Goal: Information Seeking & Learning: Learn about a topic

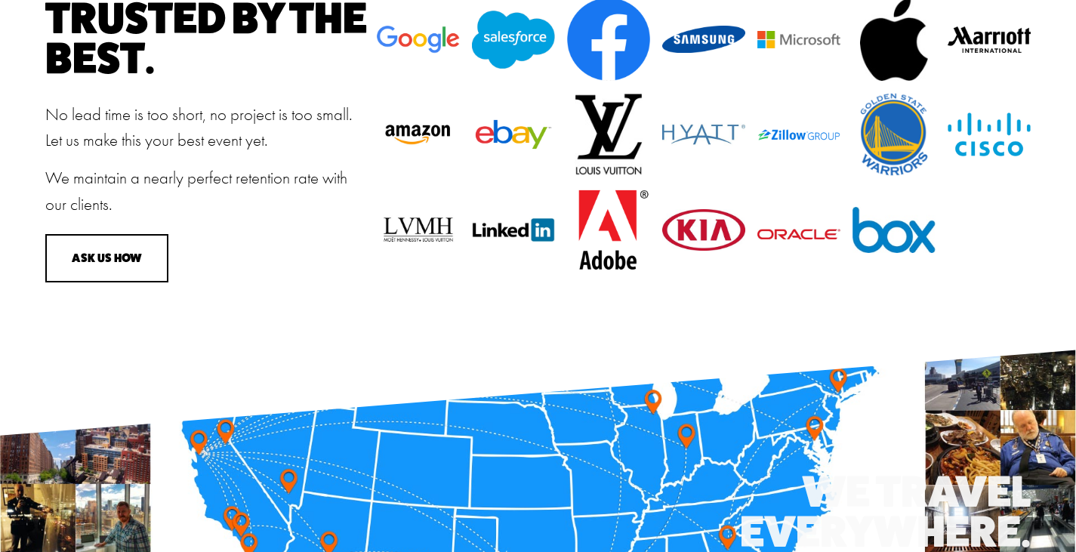
scroll to position [1888, 0]
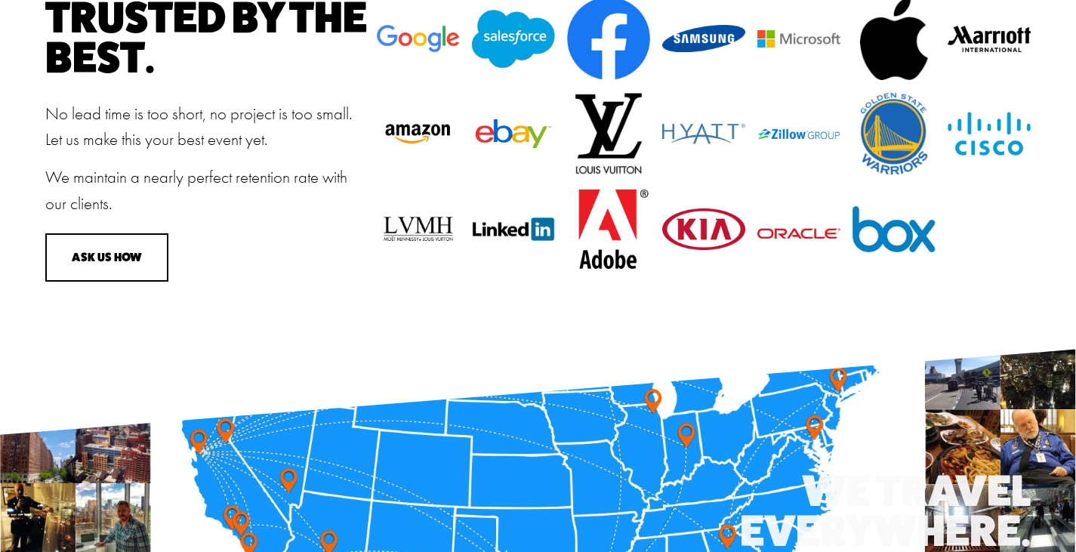
click at [337, 217] on p "We maintain a nearly perfect retention rate with our clients." at bounding box center [206, 191] width 323 height 52
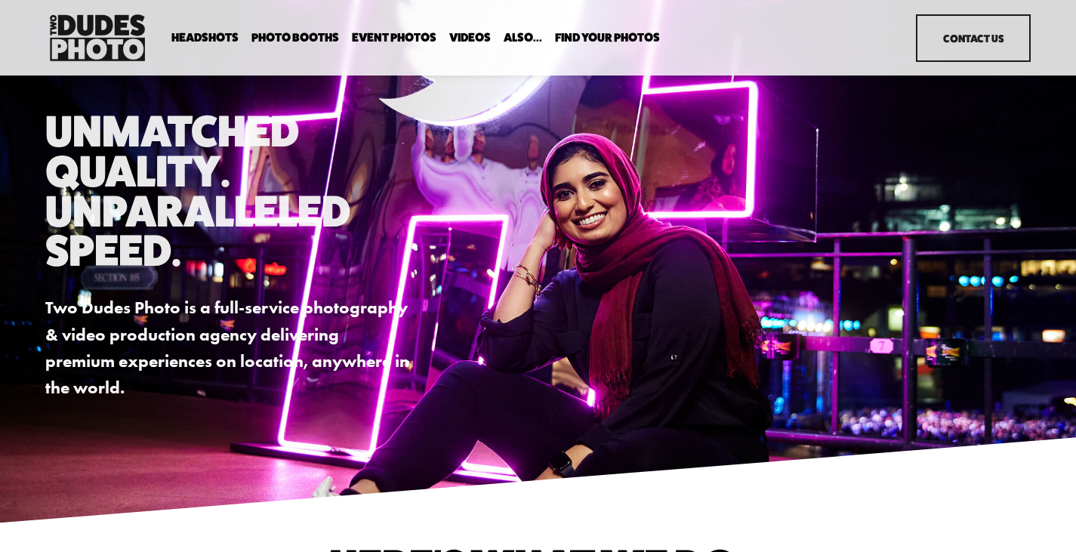
scroll to position [0, 0]
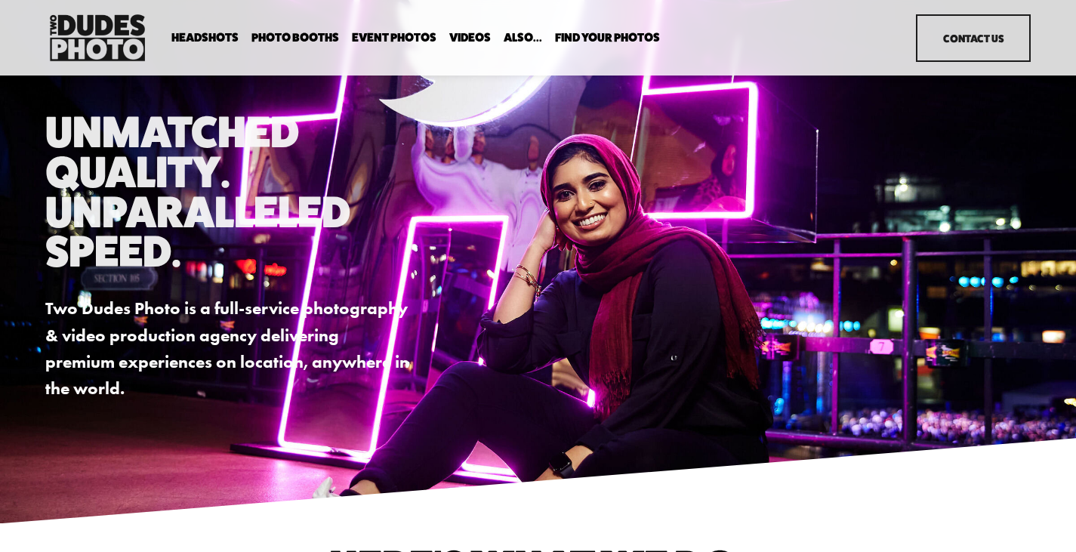
click at [0, 0] on span "Tuxedo B&W Booth" at bounding box center [0, 0] width 0 height 0
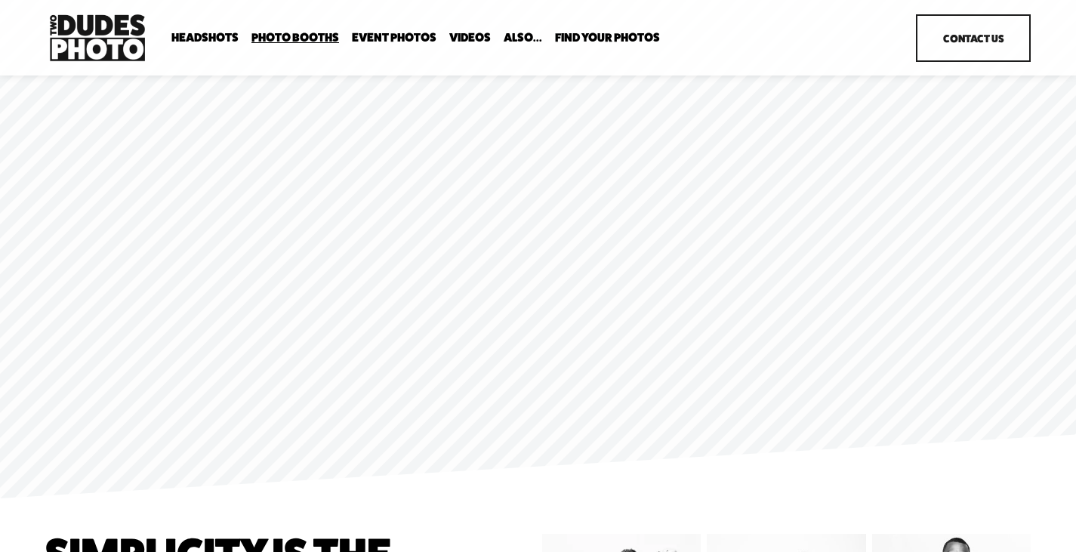
click at [103, 41] on img at bounding box center [97, 38] width 104 height 54
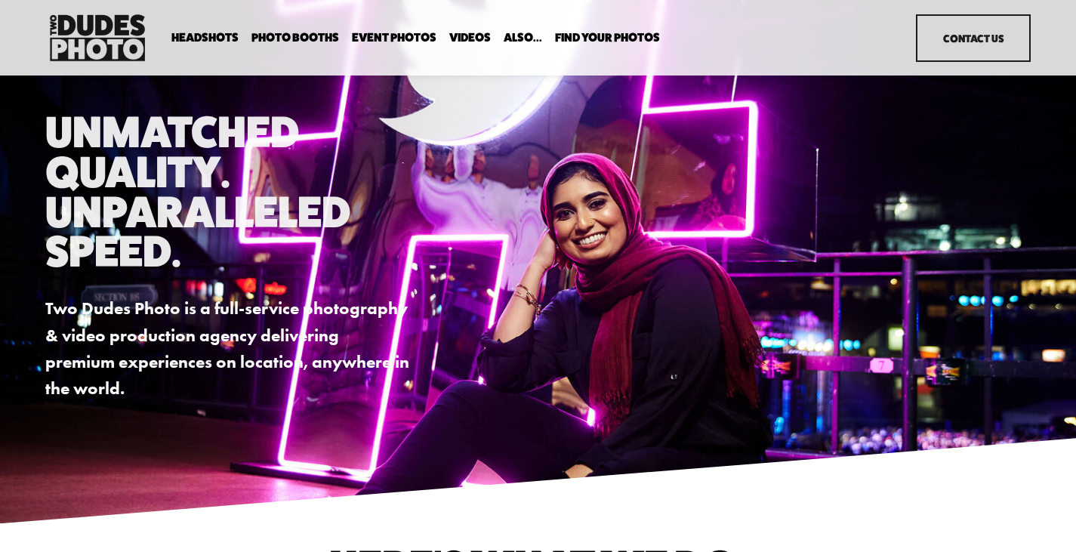
click at [380, 36] on link "Event Photos" at bounding box center [394, 38] width 85 height 14
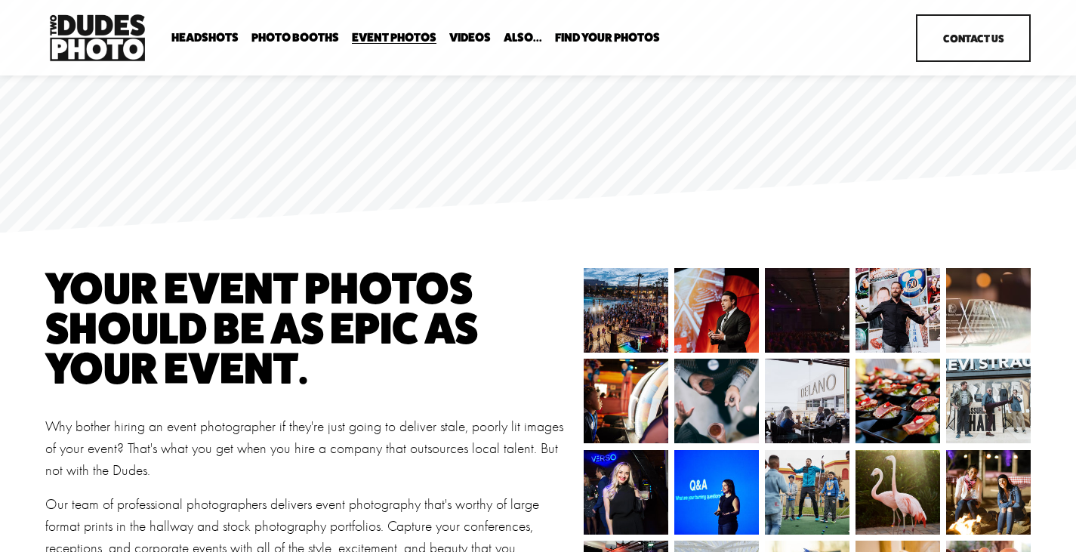
click at [0, 0] on span "Bespoke Booth" at bounding box center [0, 0] width 0 height 0
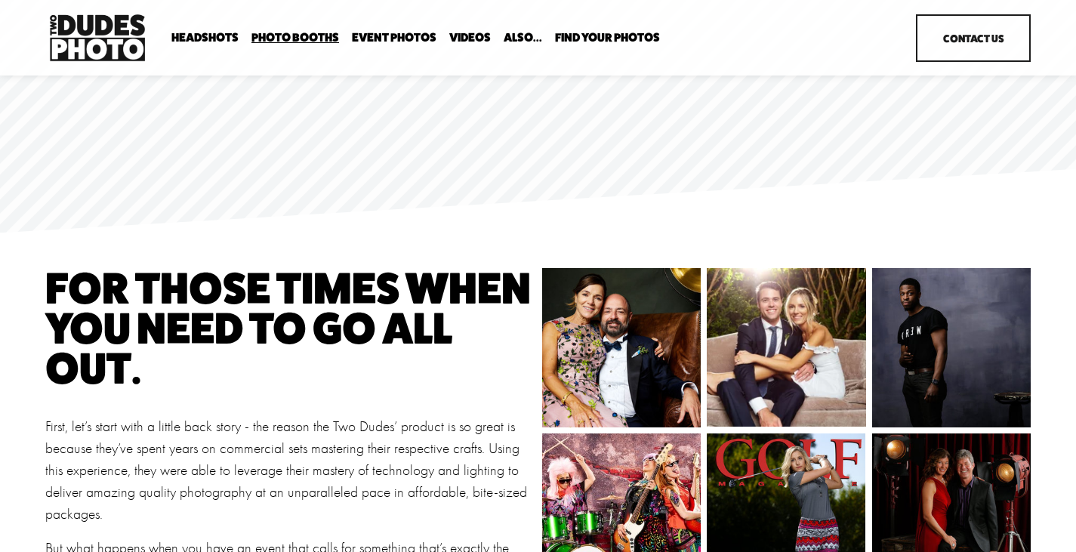
click at [0, 0] on span "Tuxedo B&W Booth" at bounding box center [0, 0] width 0 height 0
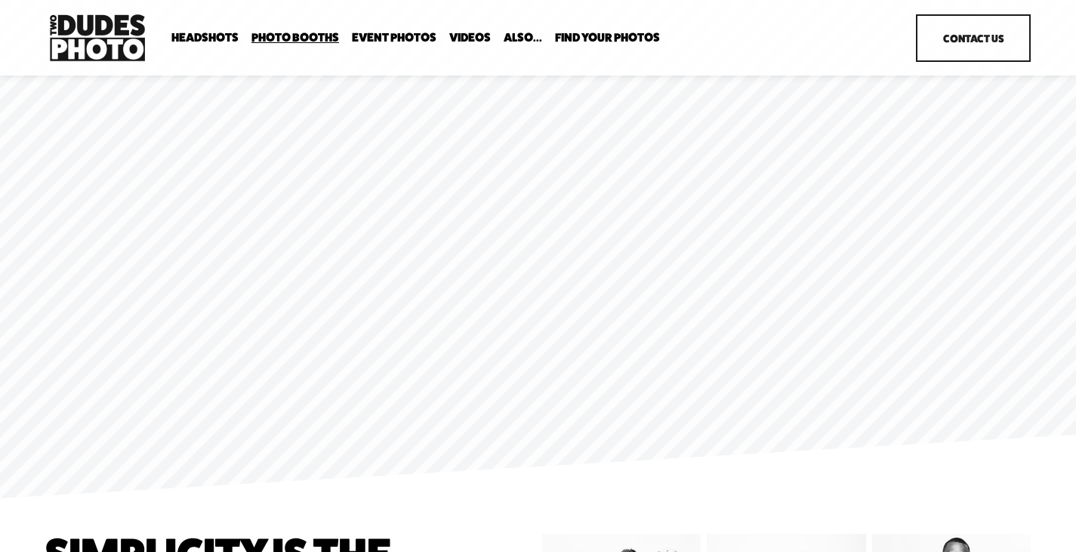
click at [0, 0] on span "Expo Headshots" at bounding box center [0, 0] width 0 height 0
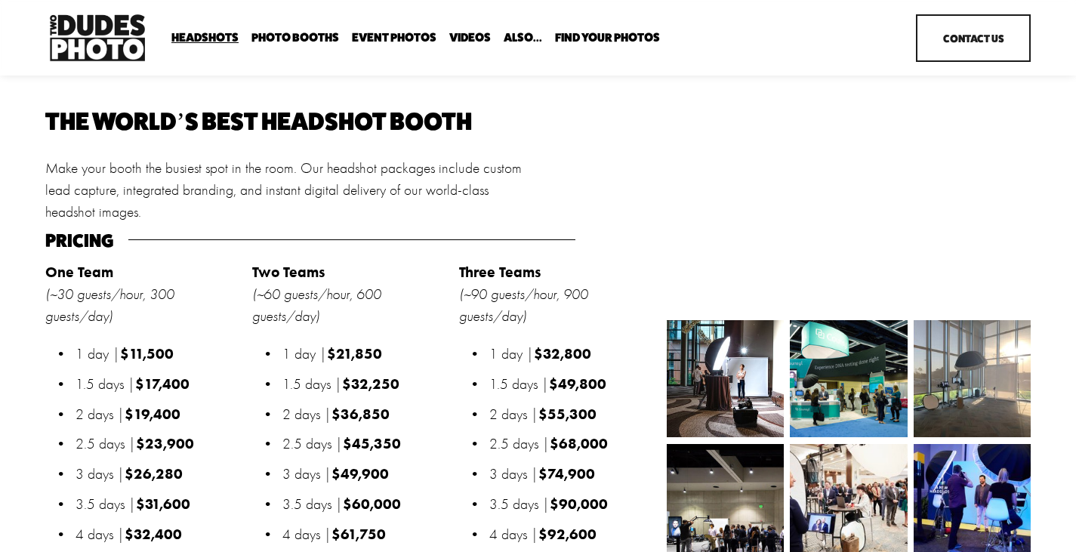
scroll to position [1360, 0]
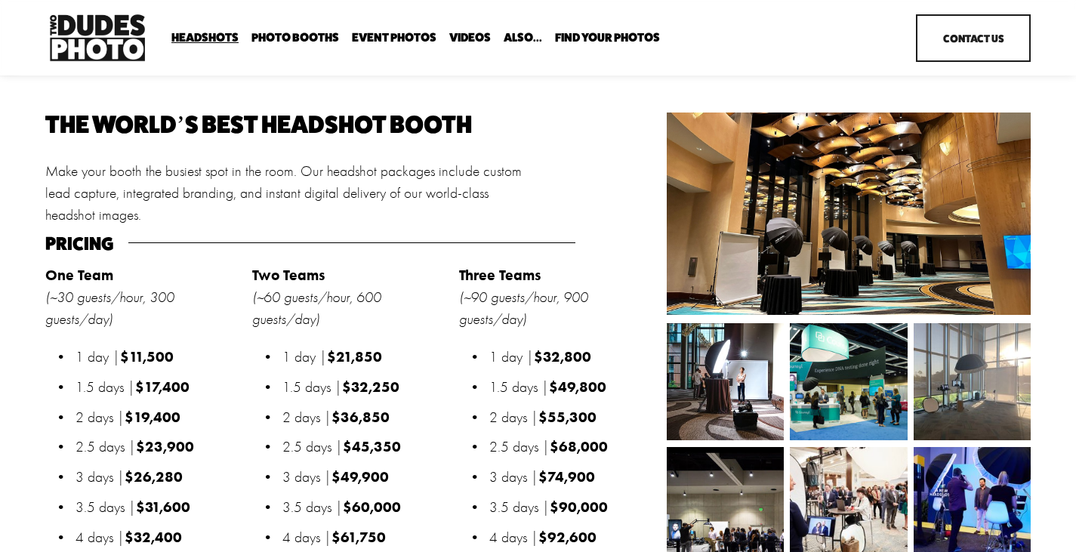
click at [438, 235] on div at bounding box center [351, 242] width 447 height 15
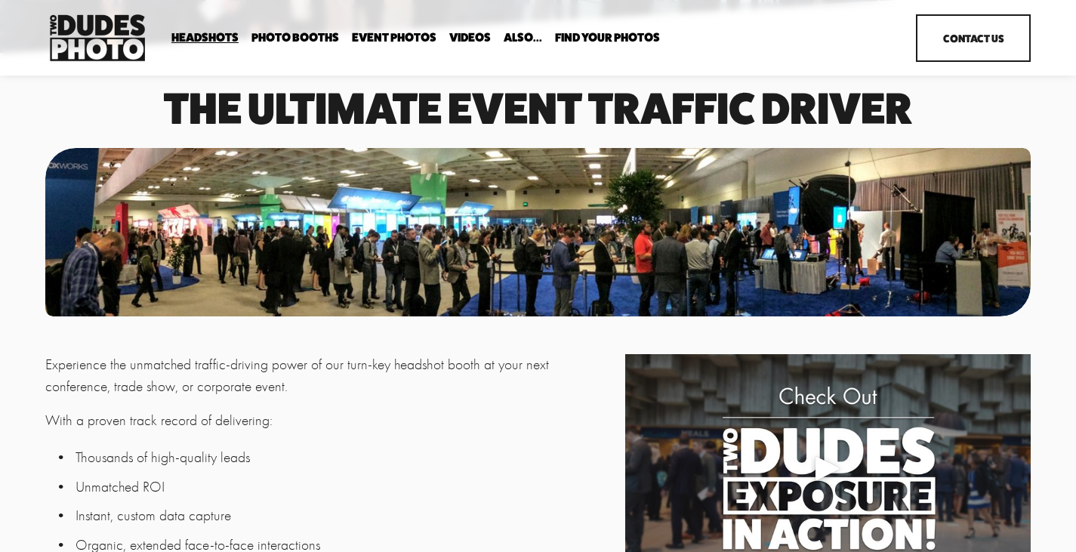
scroll to position [0, 0]
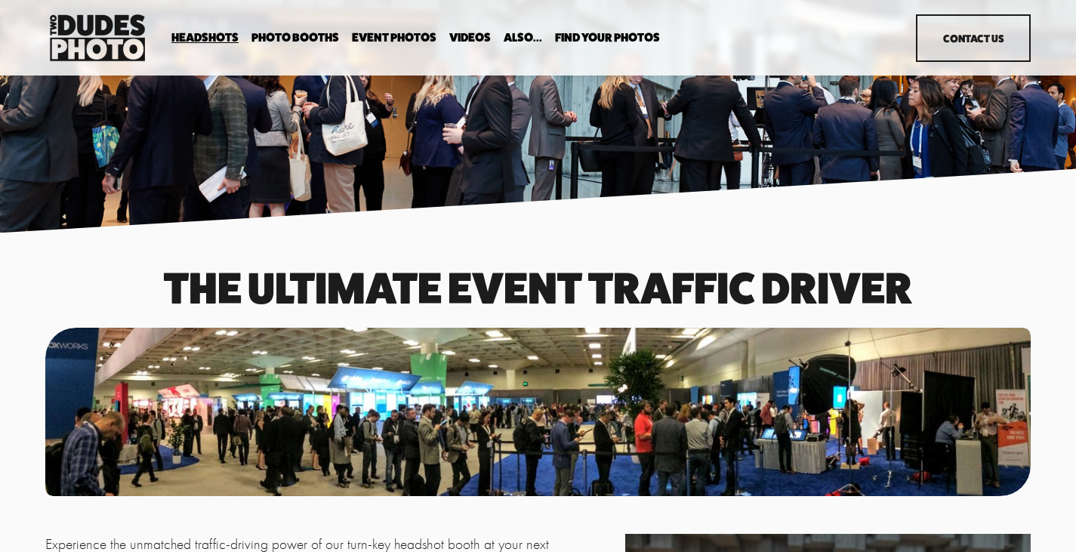
click at [0, 0] on span "Tuxedo B&W Booth" at bounding box center [0, 0] width 0 height 0
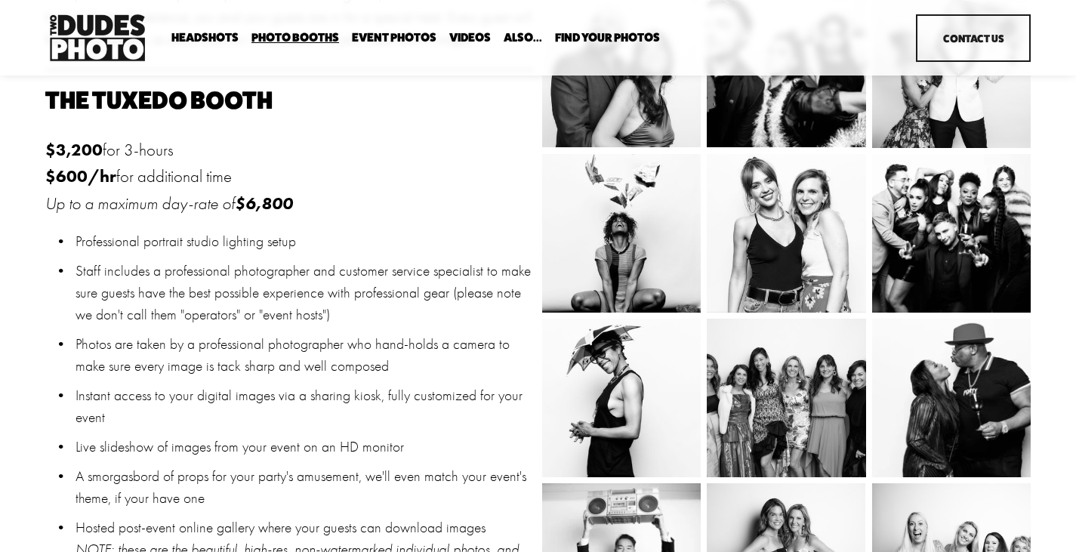
scroll to position [680, 0]
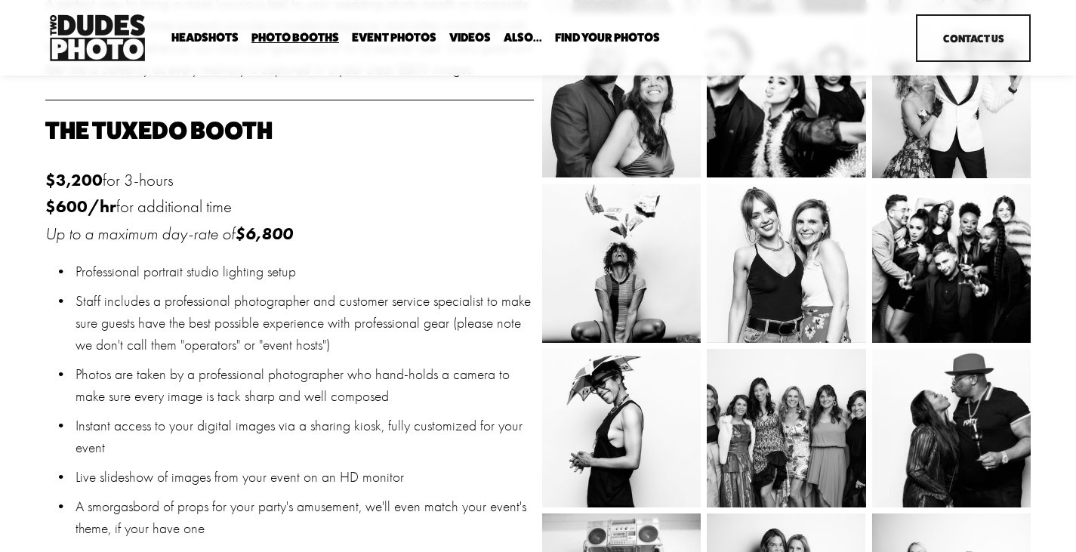
click at [394, 148] on div "THE Tuxedo BOOTH $3,200 for 3-hours $600/hr for additional time Up to a maximum…" at bounding box center [289, 421] width 489 height 605
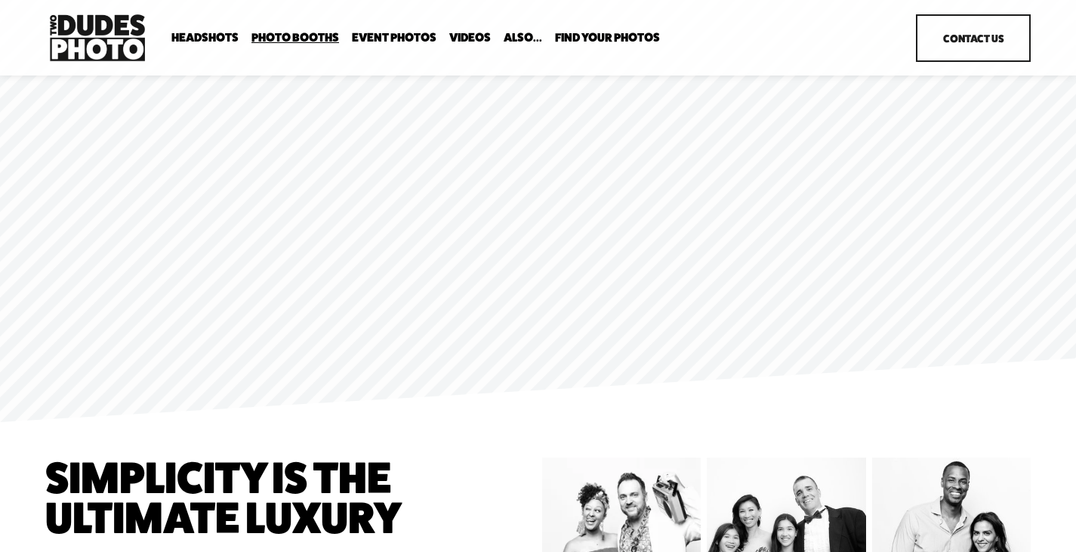
scroll to position [0, 0]
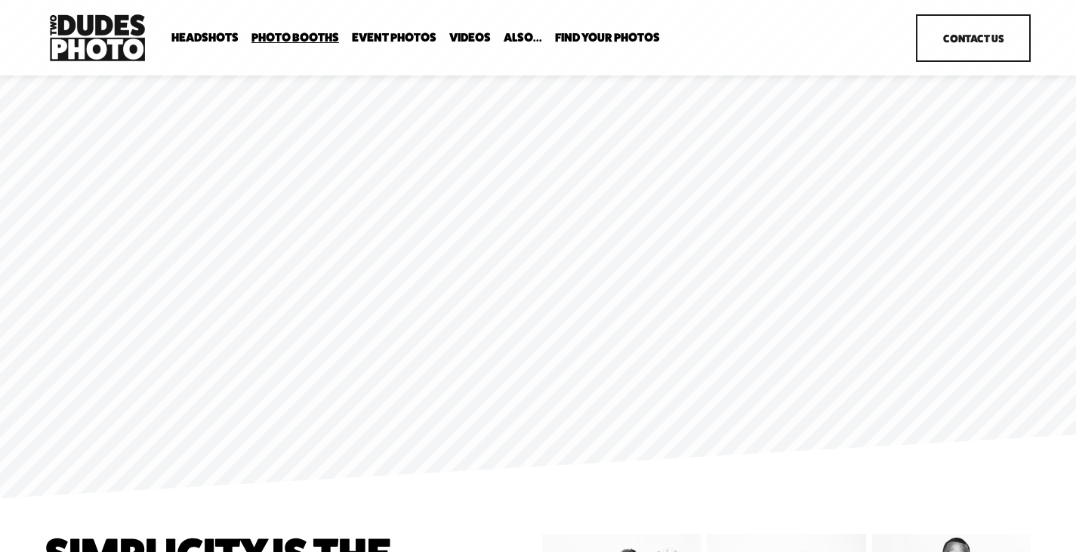
click at [0, 0] on span "Portrait Designer" at bounding box center [0, 0] width 0 height 0
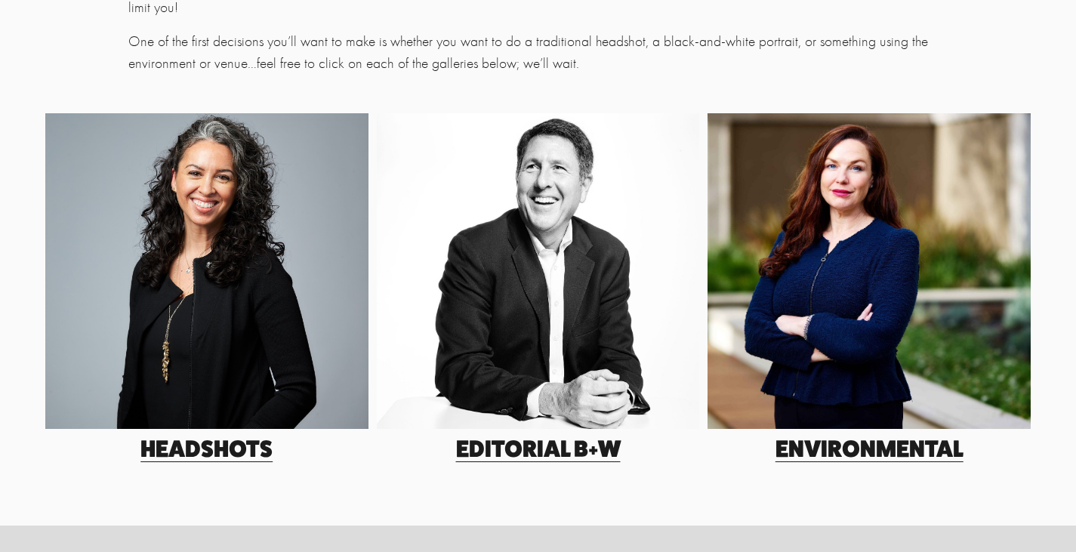
scroll to position [378, 0]
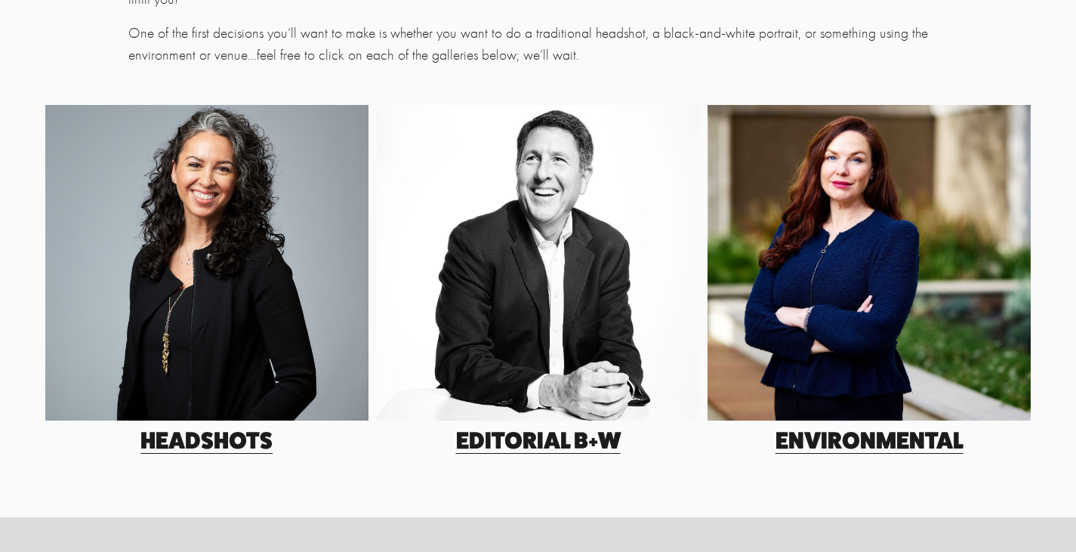
click at [559, 449] on link "EDitorial B+W" at bounding box center [538, 440] width 165 height 28
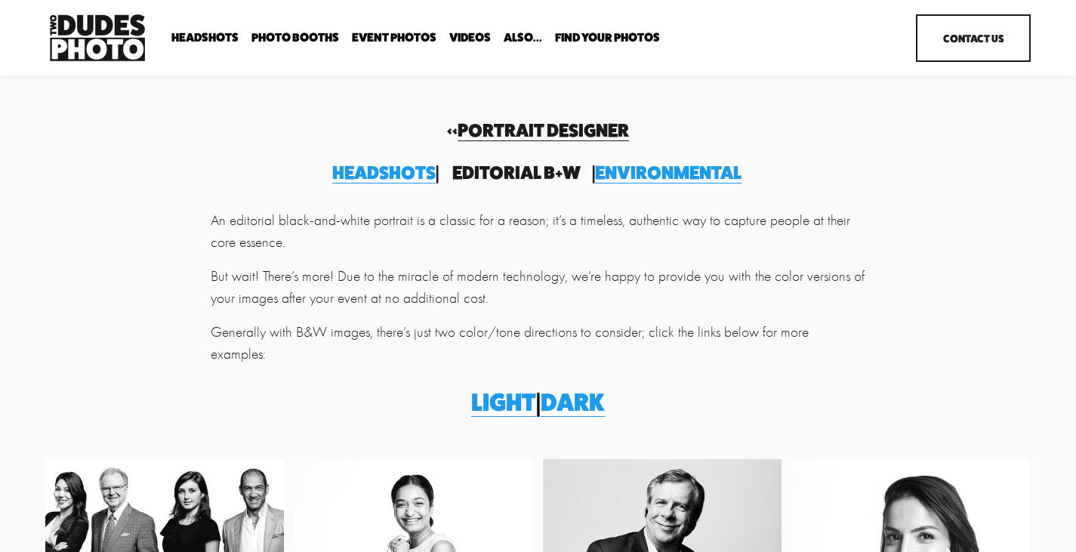
click at [799, 360] on div "An editorial black-and-white portrait is a classic for a reason; it’s a timeles…" at bounding box center [538, 312] width 655 height 205
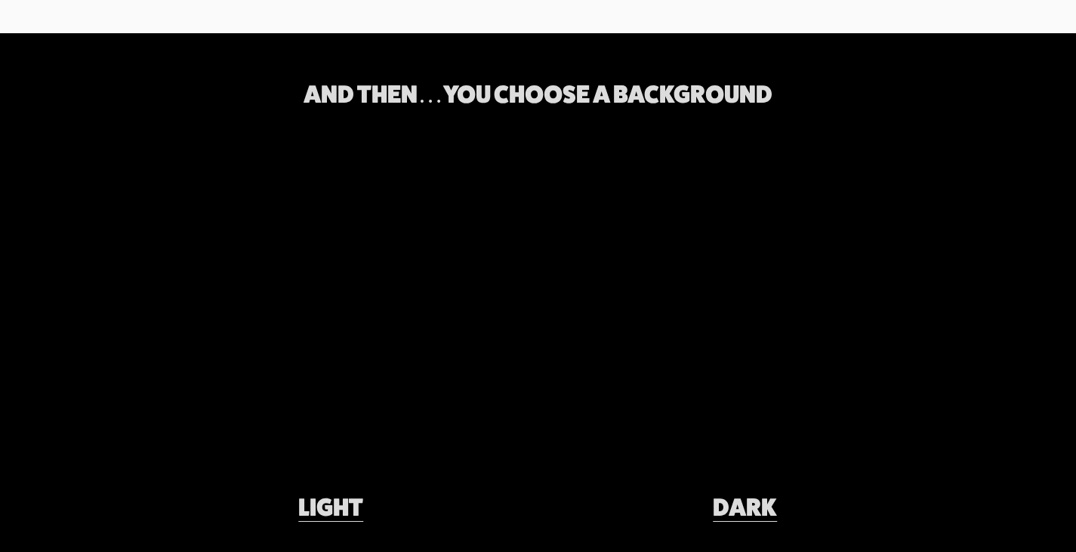
scroll to position [1908, 0]
